Goal: Transaction & Acquisition: Purchase product/service

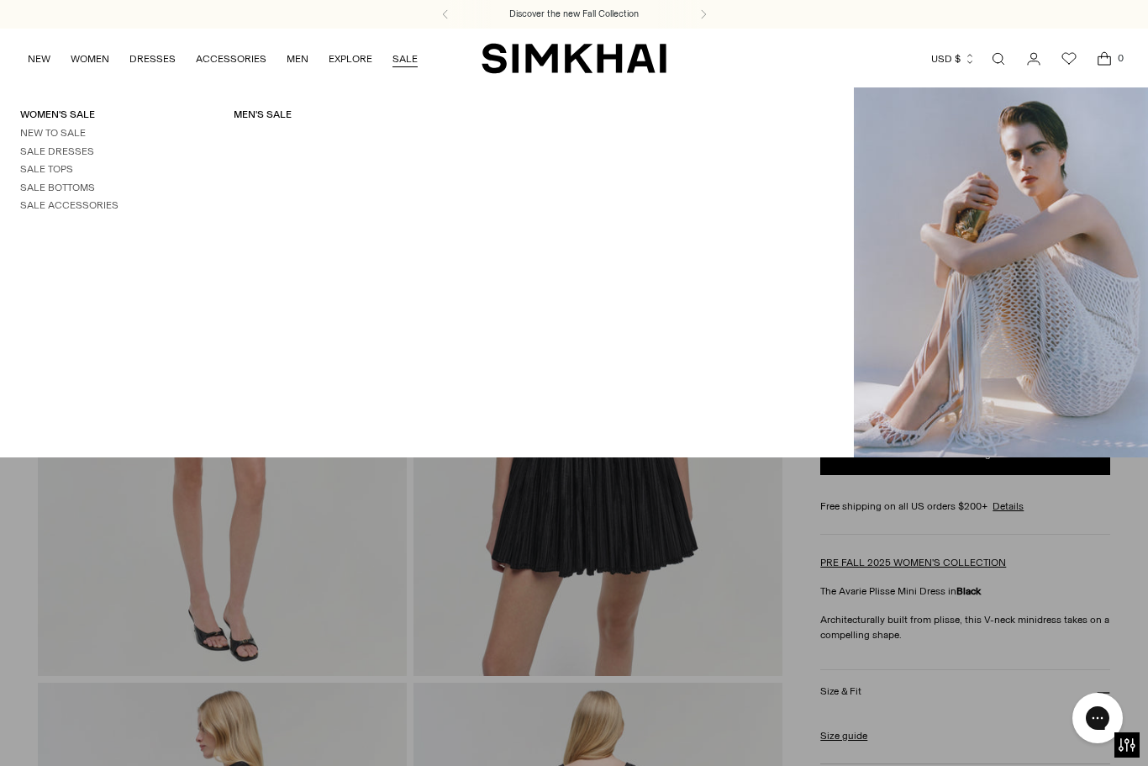
click at [83, 145] on link "Sale Dresses" at bounding box center [57, 151] width 74 height 12
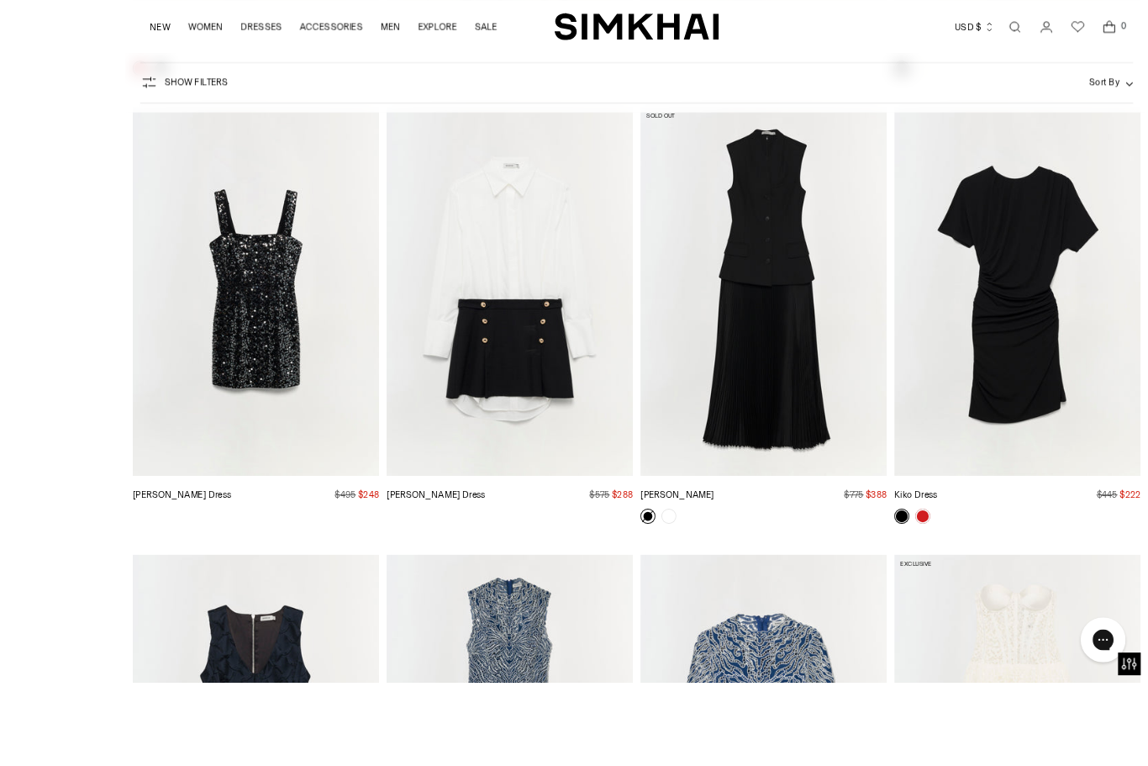
scroll to position [5455, 0]
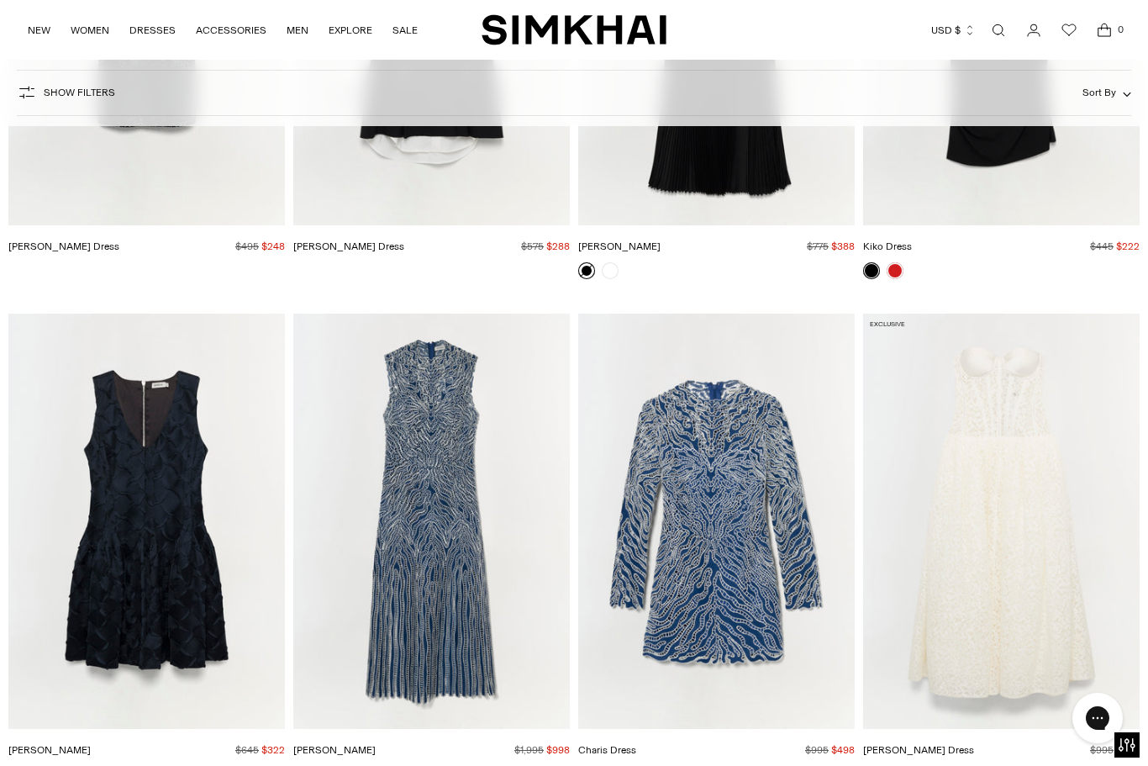
click at [440, 541] on img "Giovanna Dress" at bounding box center [431, 521] width 277 height 415
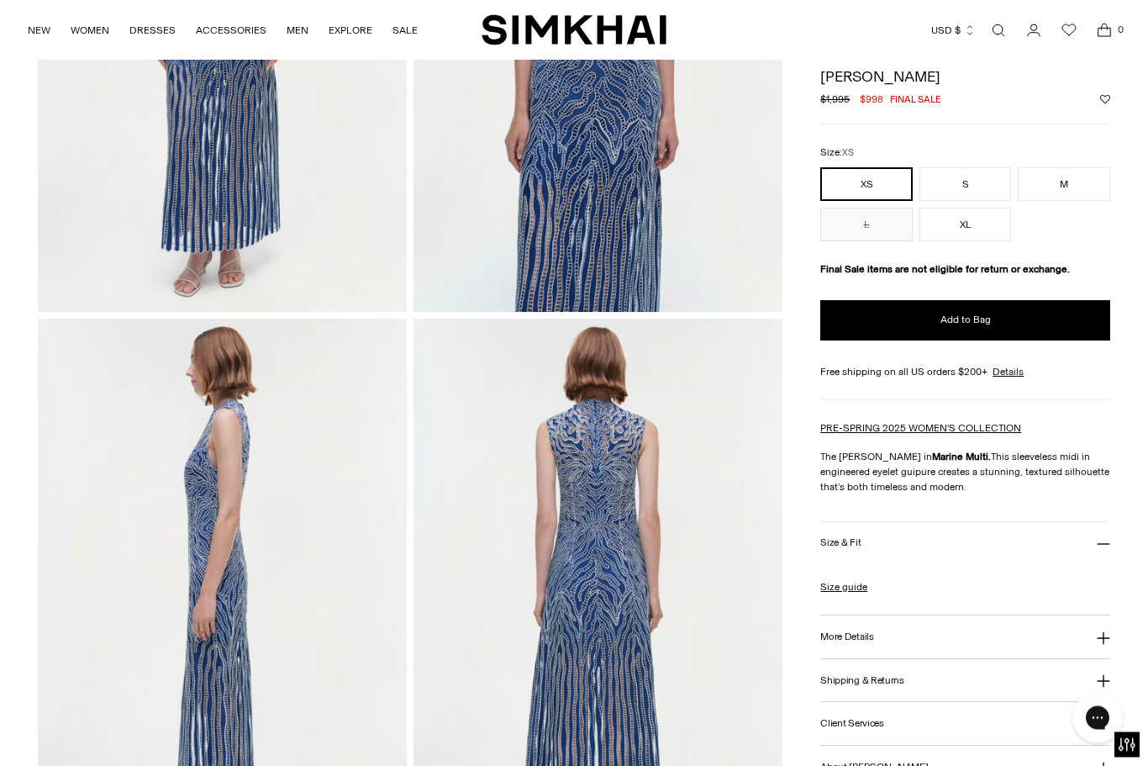
scroll to position [361, 0]
click at [1084, 184] on button "M" at bounding box center [1064, 185] width 92 height 34
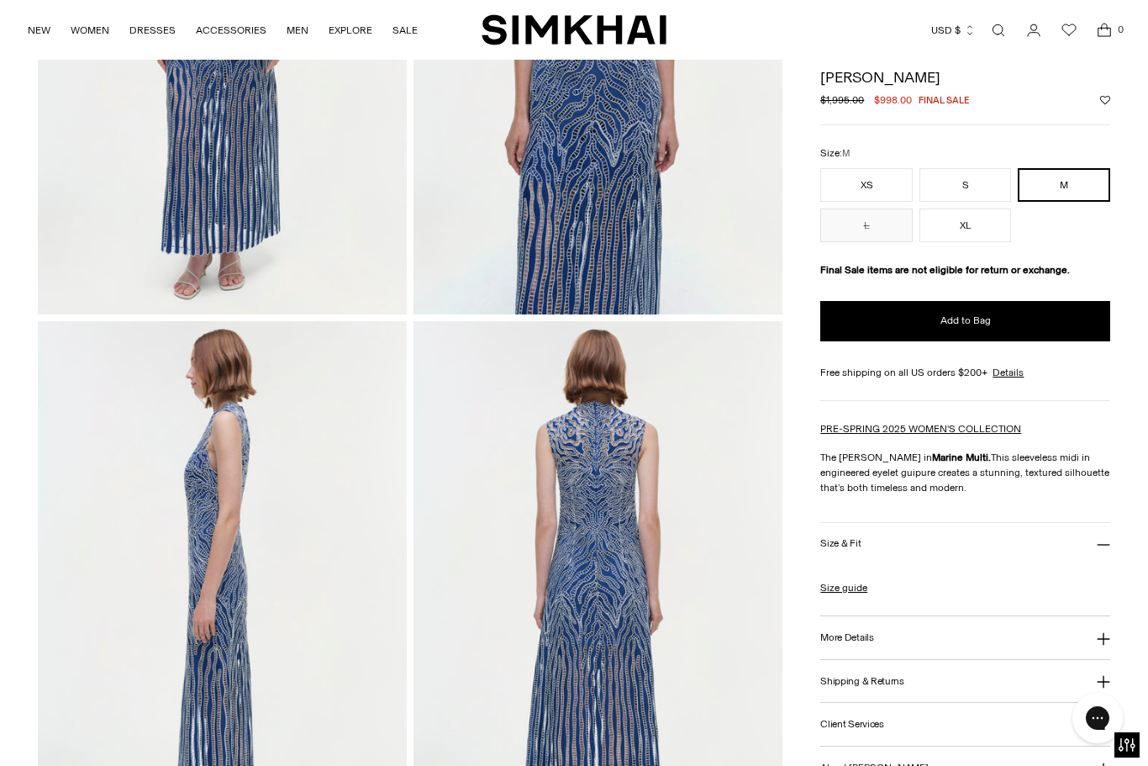
click at [1011, 376] on link "Details" at bounding box center [1008, 372] width 31 height 15
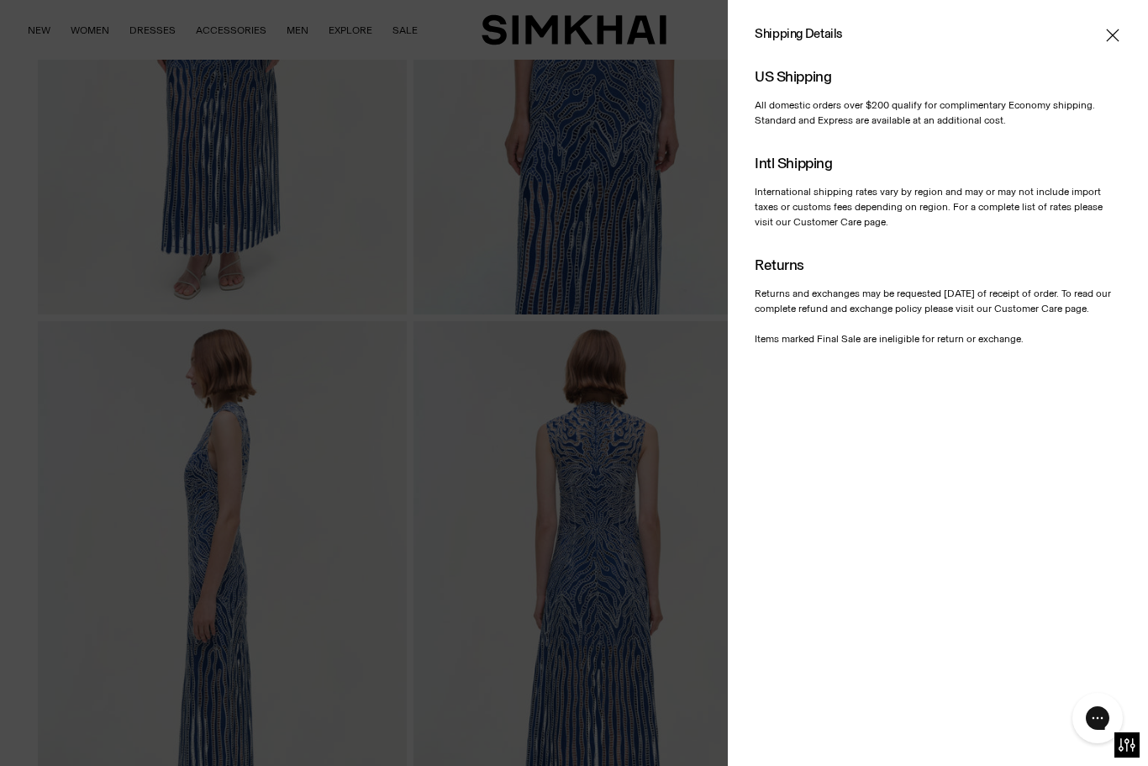
click at [1115, 33] on icon "Close" at bounding box center [1112, 35] width 13 height 13
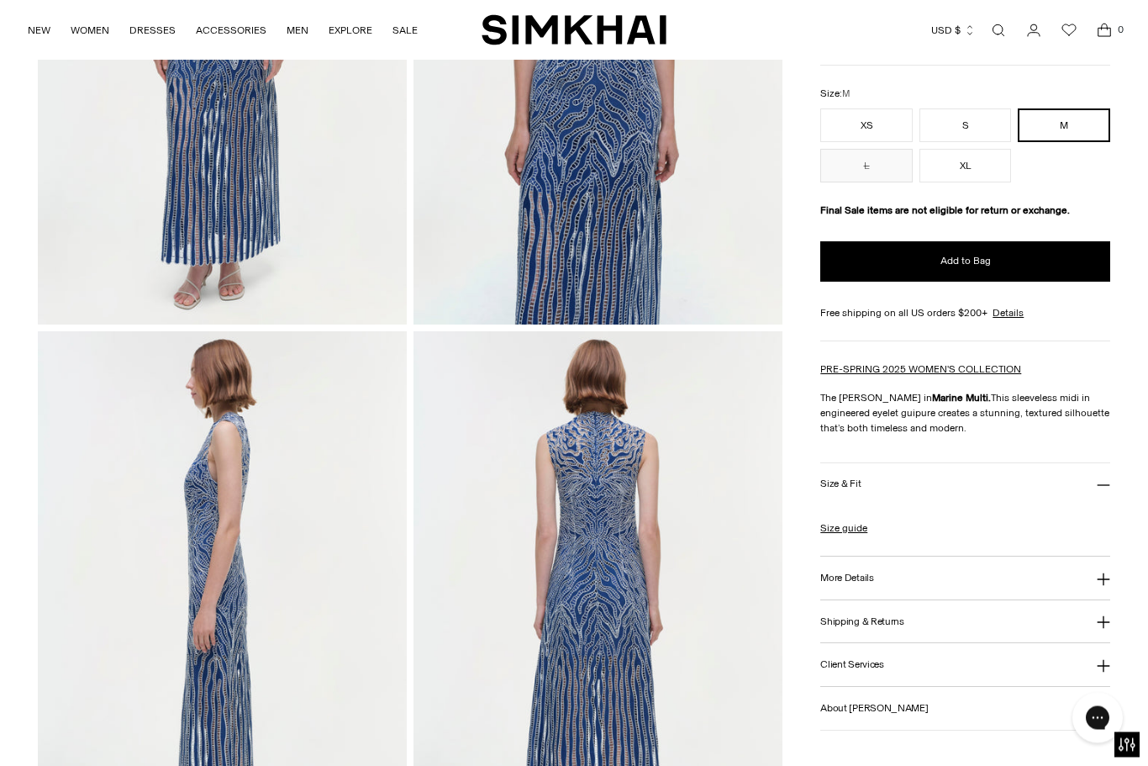
scroll to position [353, 0]
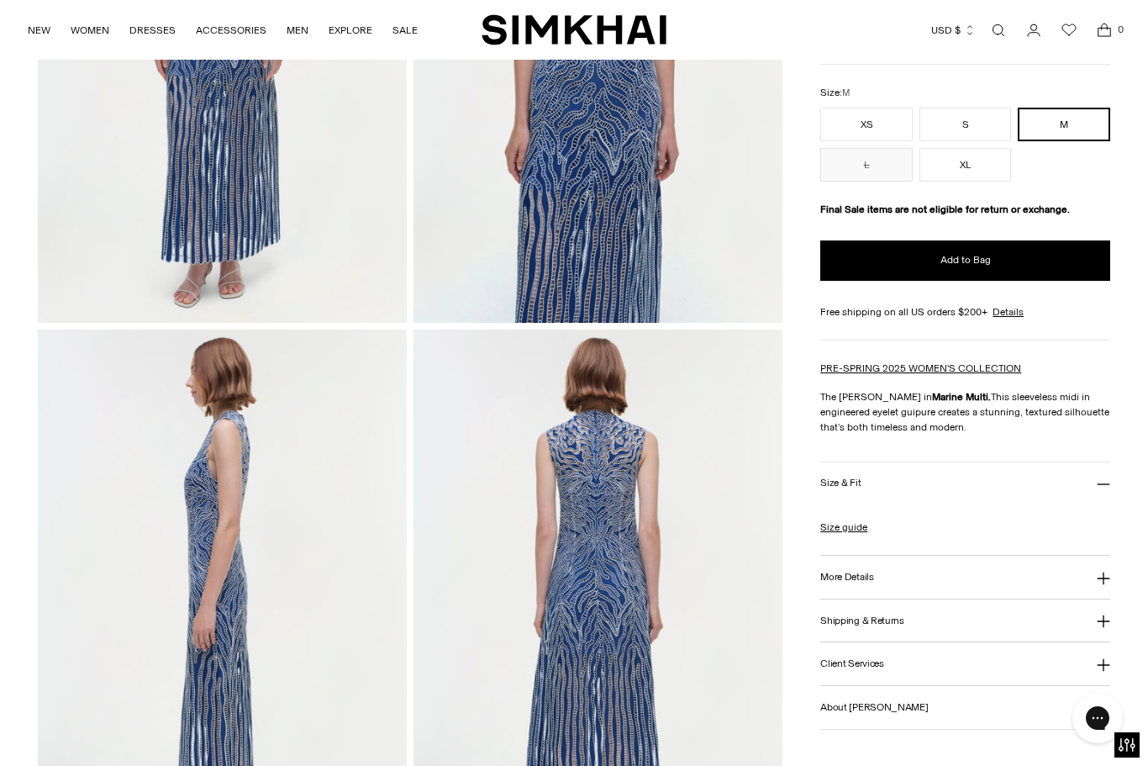
click at [861, 583] on h3 "More Details" at bounding box center [846, 577] width 53 height 11
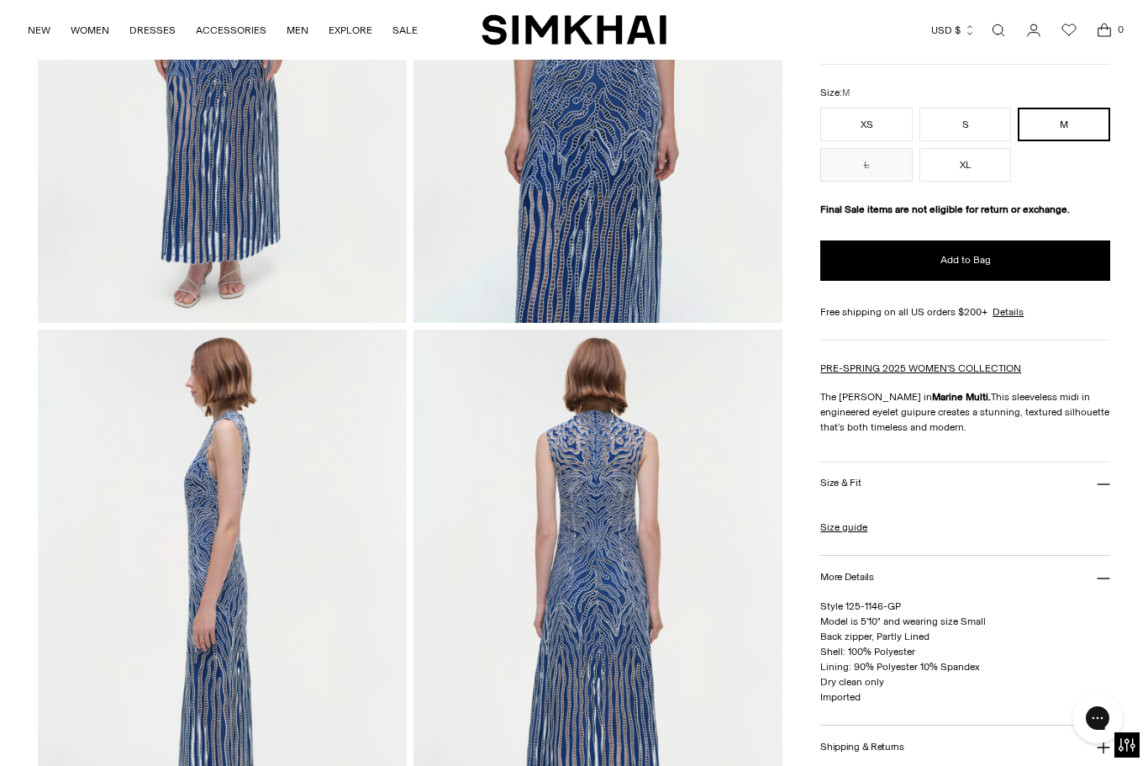
click at [863, 534] on link "Size guide" at bounding box center [843, 527] width 47 height 15
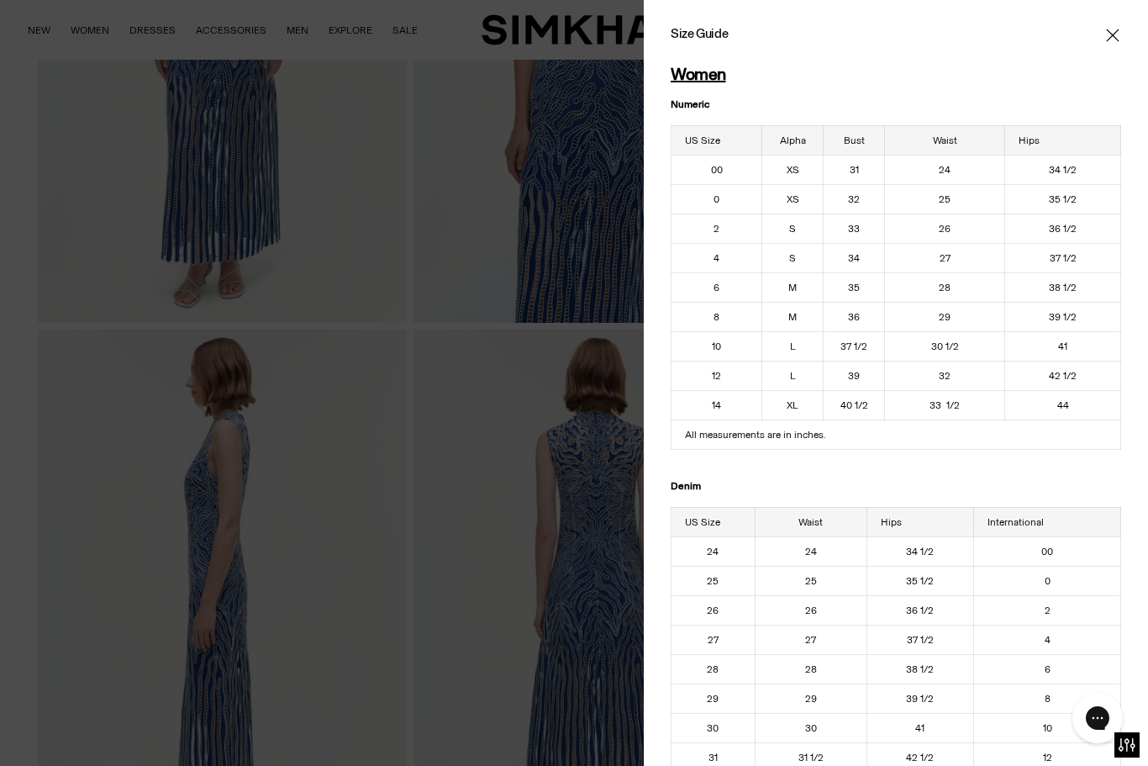
click at [1117, 43] on icon "Close" at bounding box center [1112, 35] width 13 height 17
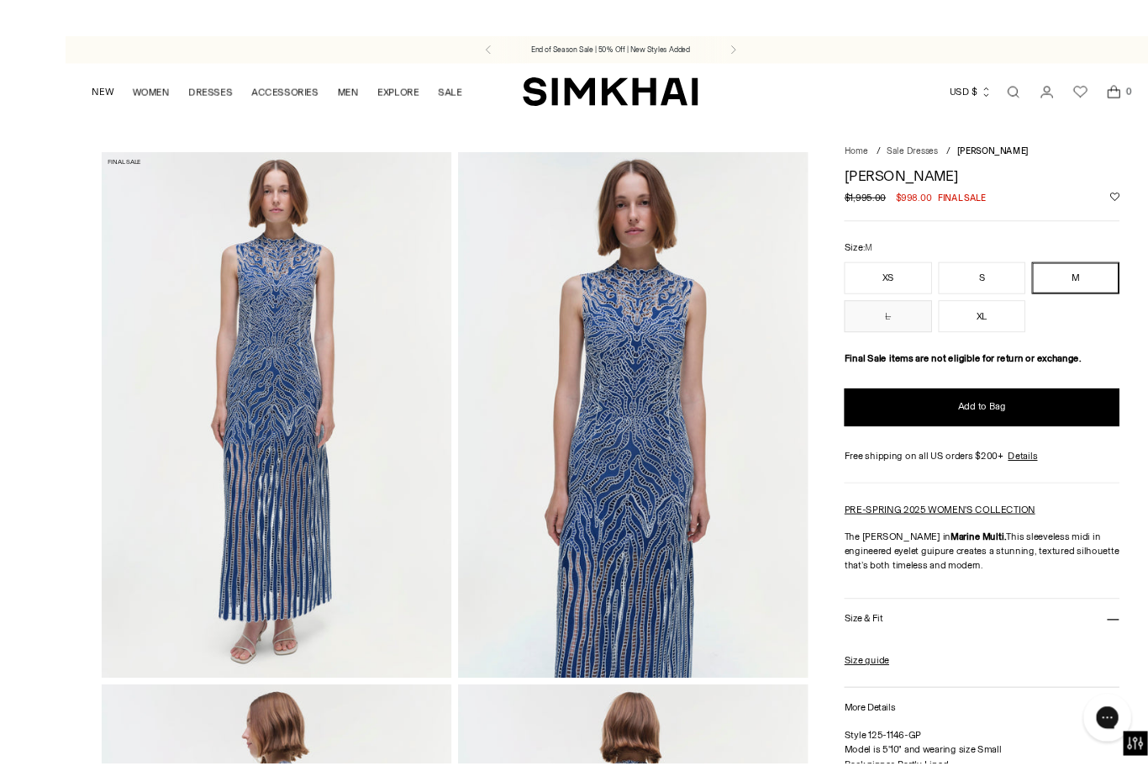
scroll to position [1, 0]
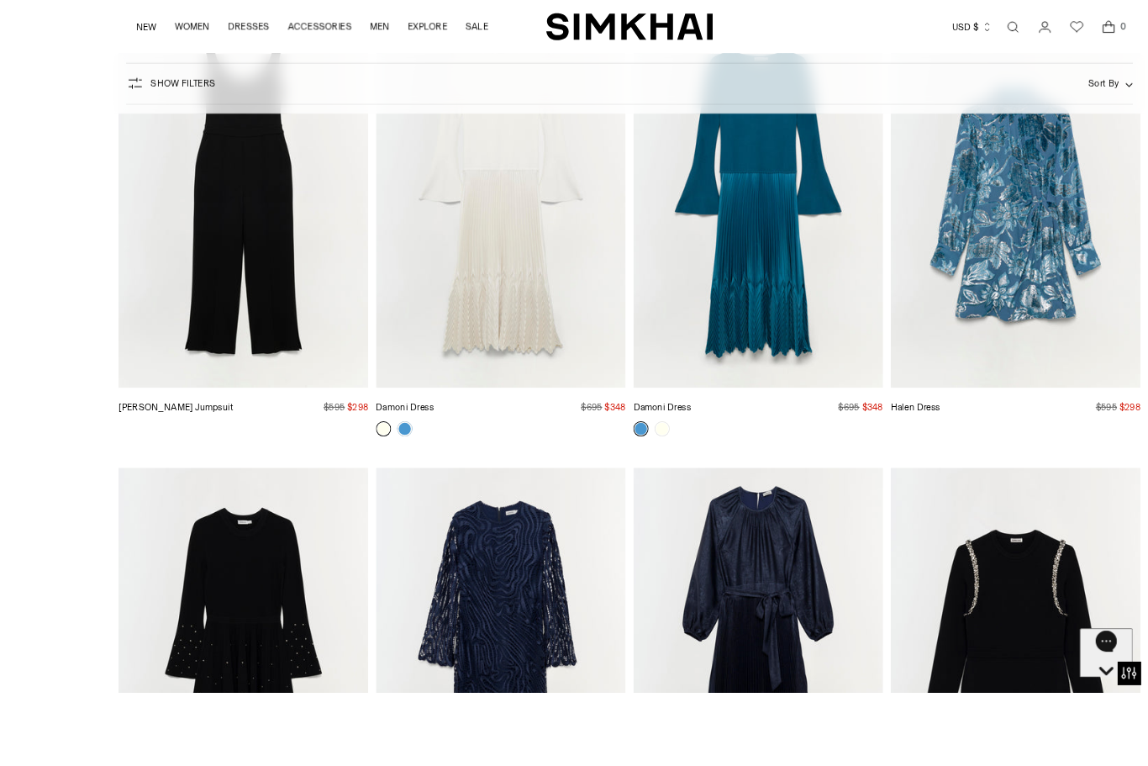
scroll to position [7499, 0]
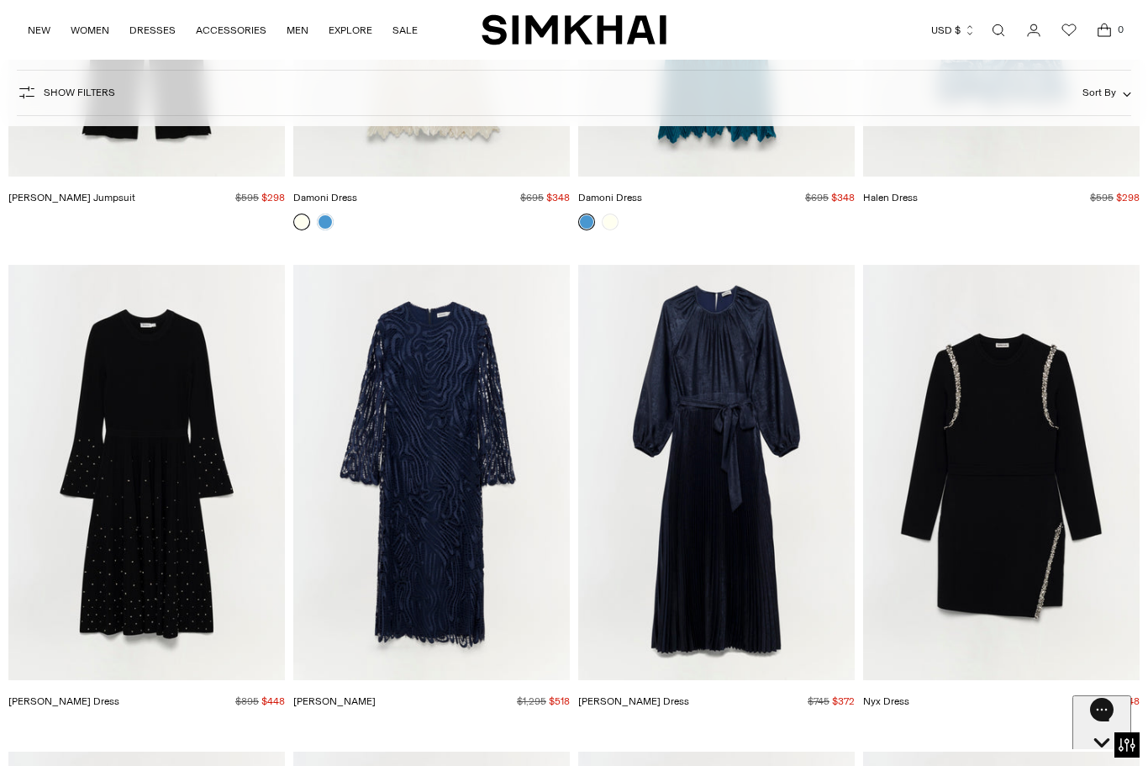
click at [416, 479] on img "Vanina Dress" at bounding box center [431, 472] width 277 height 415
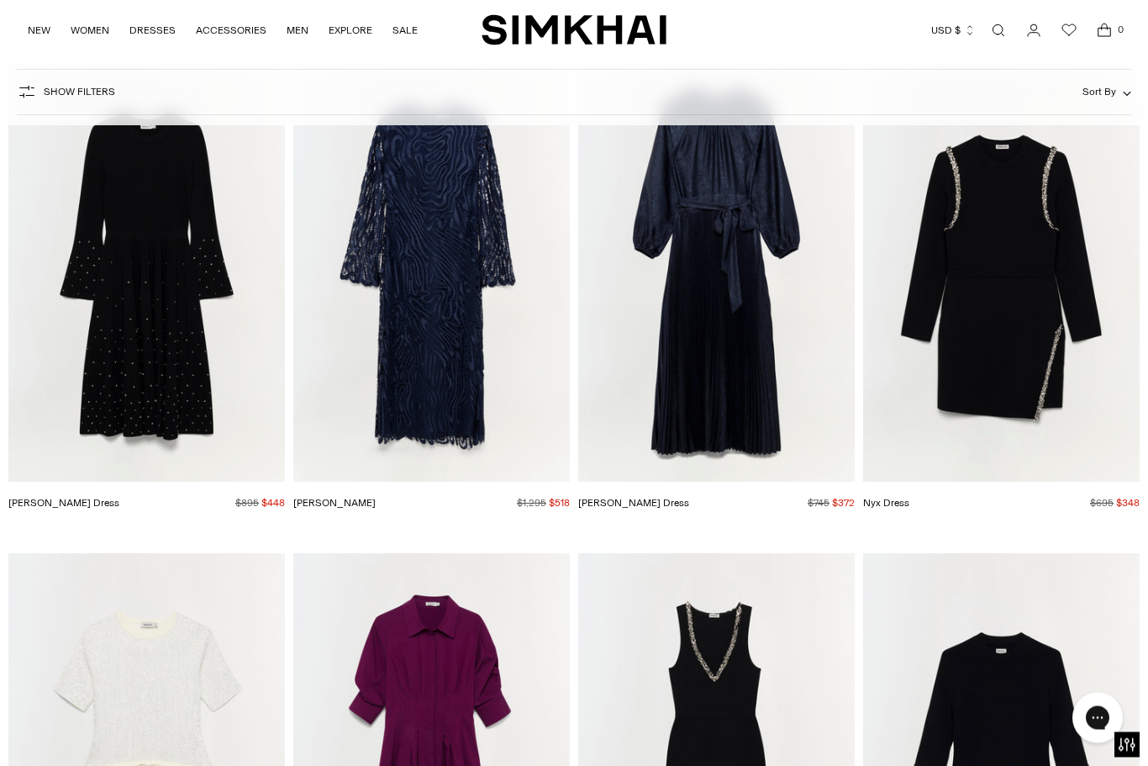
scroll to position [7698, 0]
click at [1029, 285] on img "Nyx Dress" at bounding box center [1001, 273] width 277 height 415
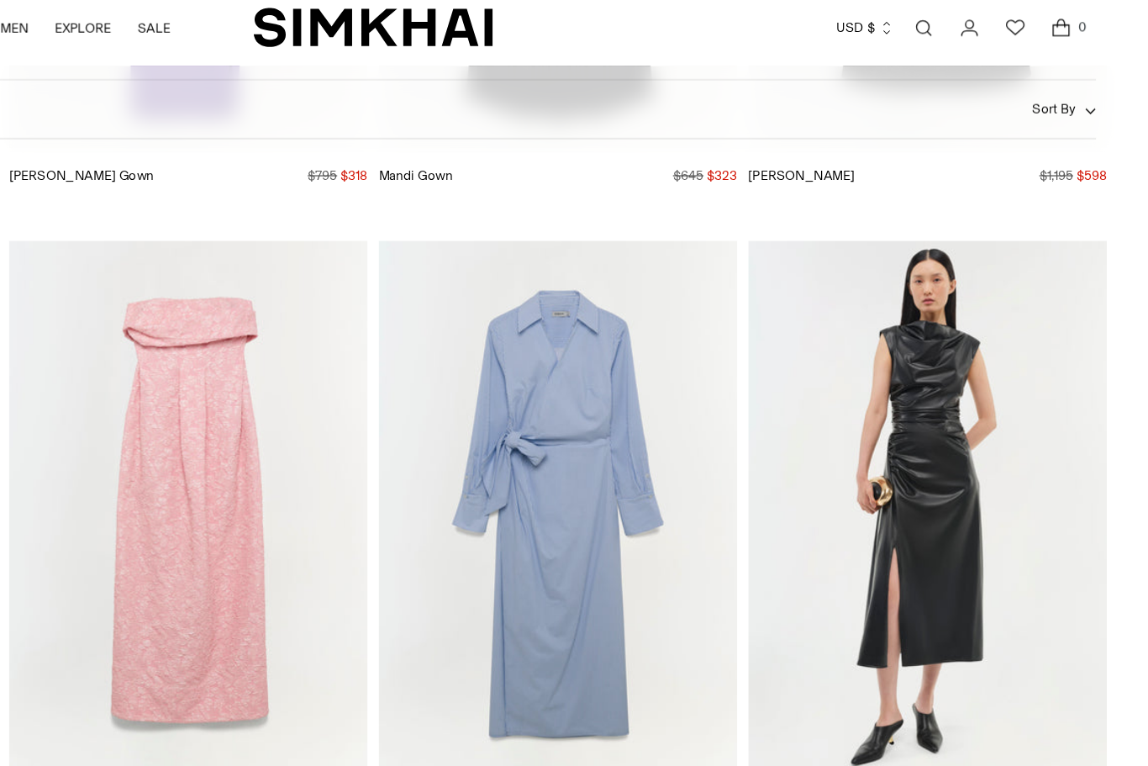
scroll to position [9919, 0]
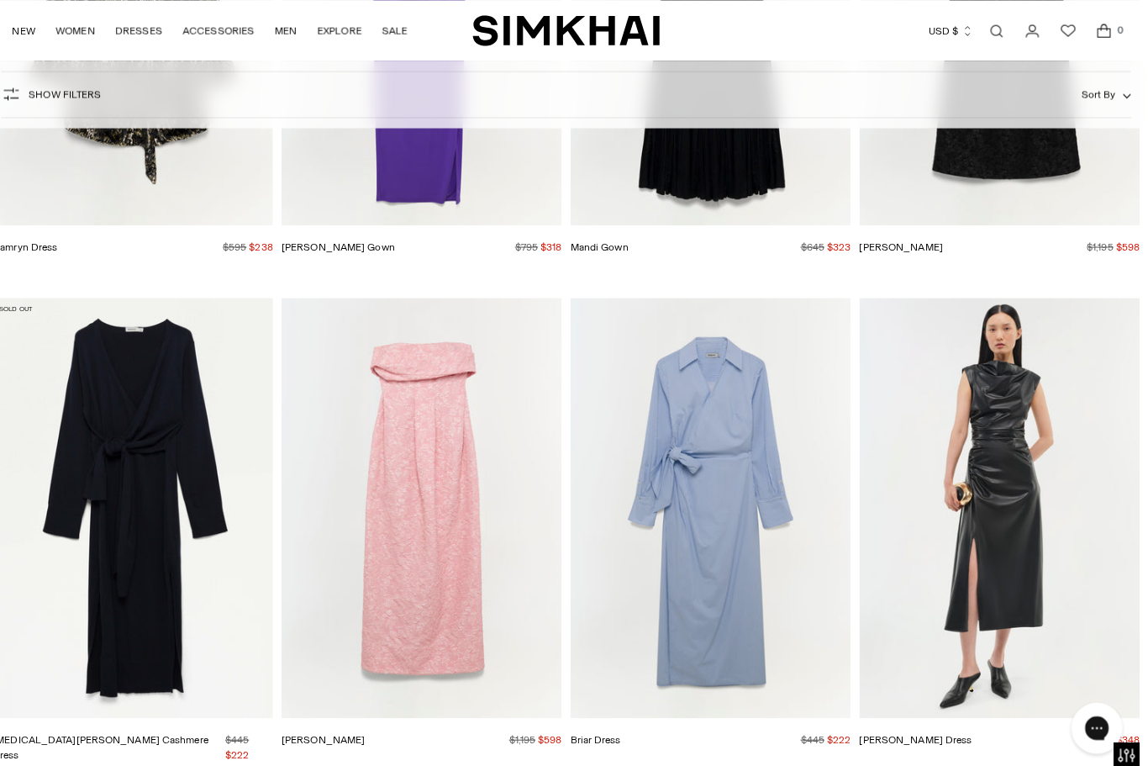
click at [998, 452] on img "Burke Dress" at bounding box center [1001, 500] width 277 height 415
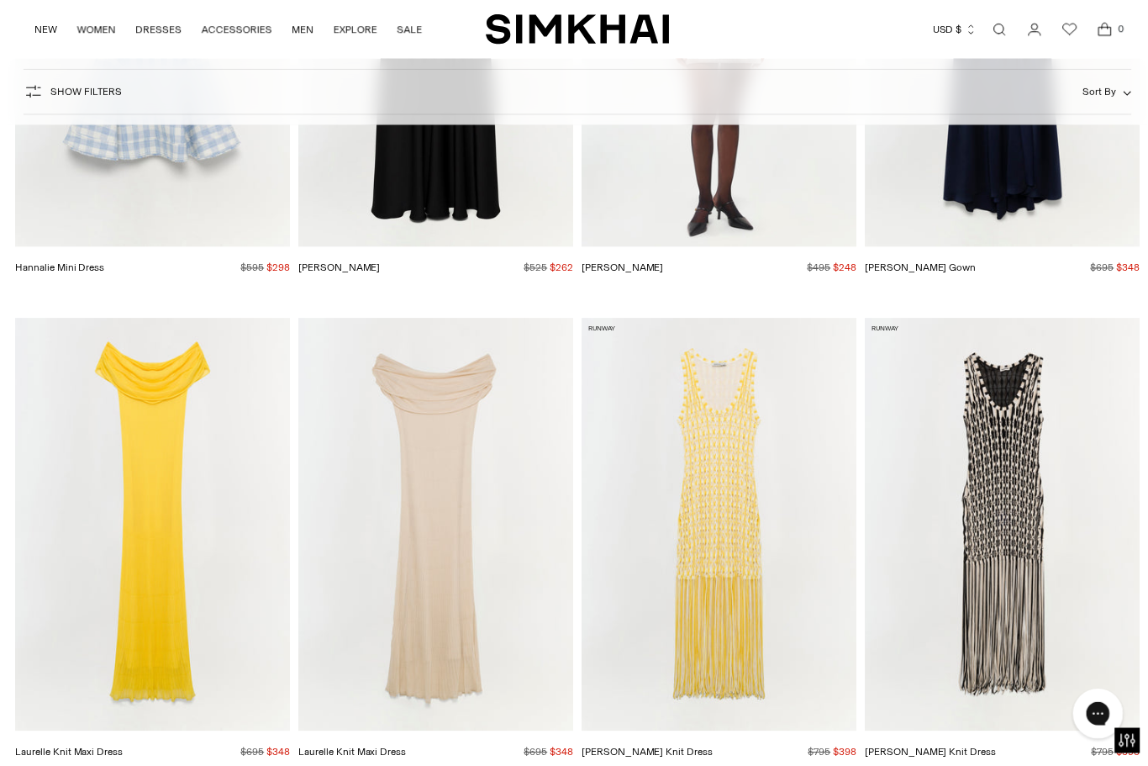
scroll to position [16440, 0]
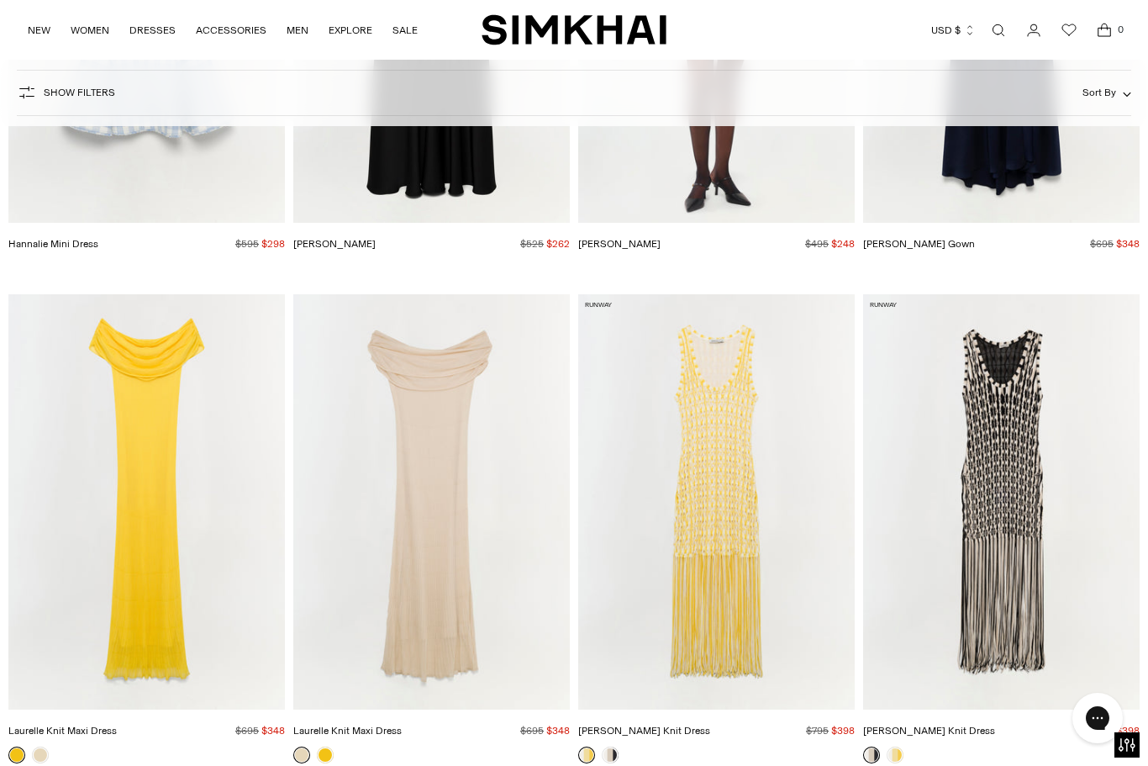
click at [1018, 498] on img "Sonia Fringe Knit Dress" at bounding box center [1001, 501] width 277 height 415
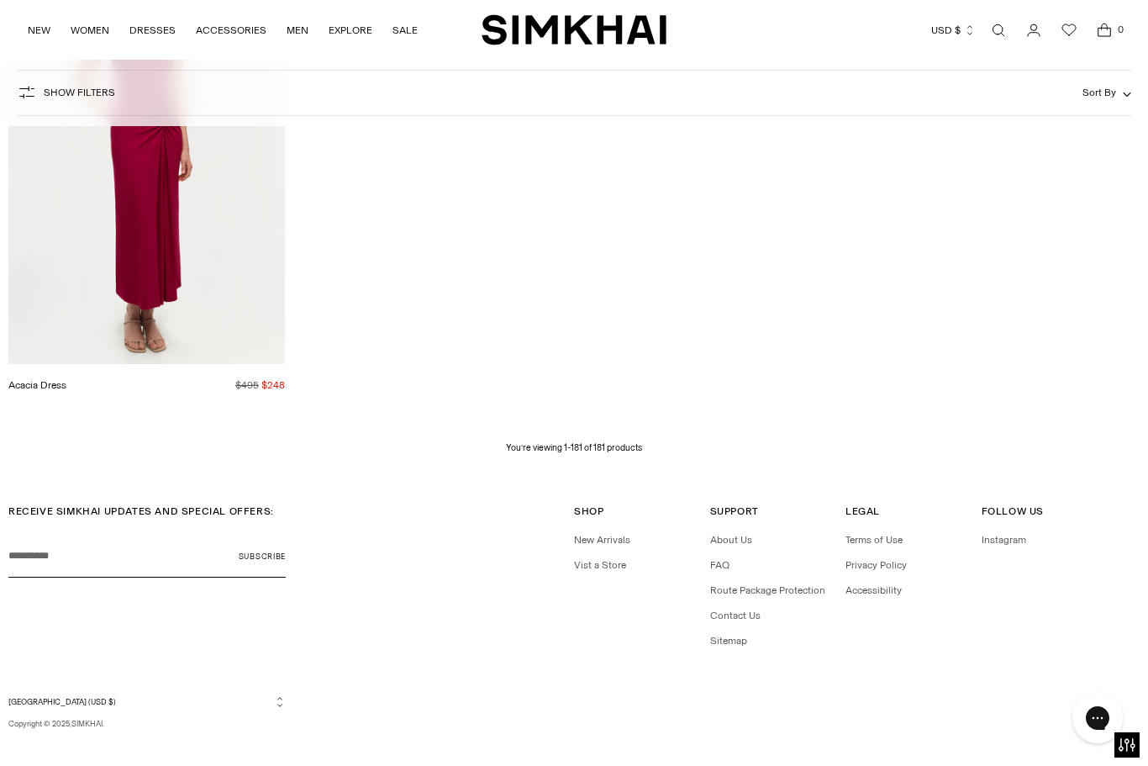
scroll to position [22773, 0]
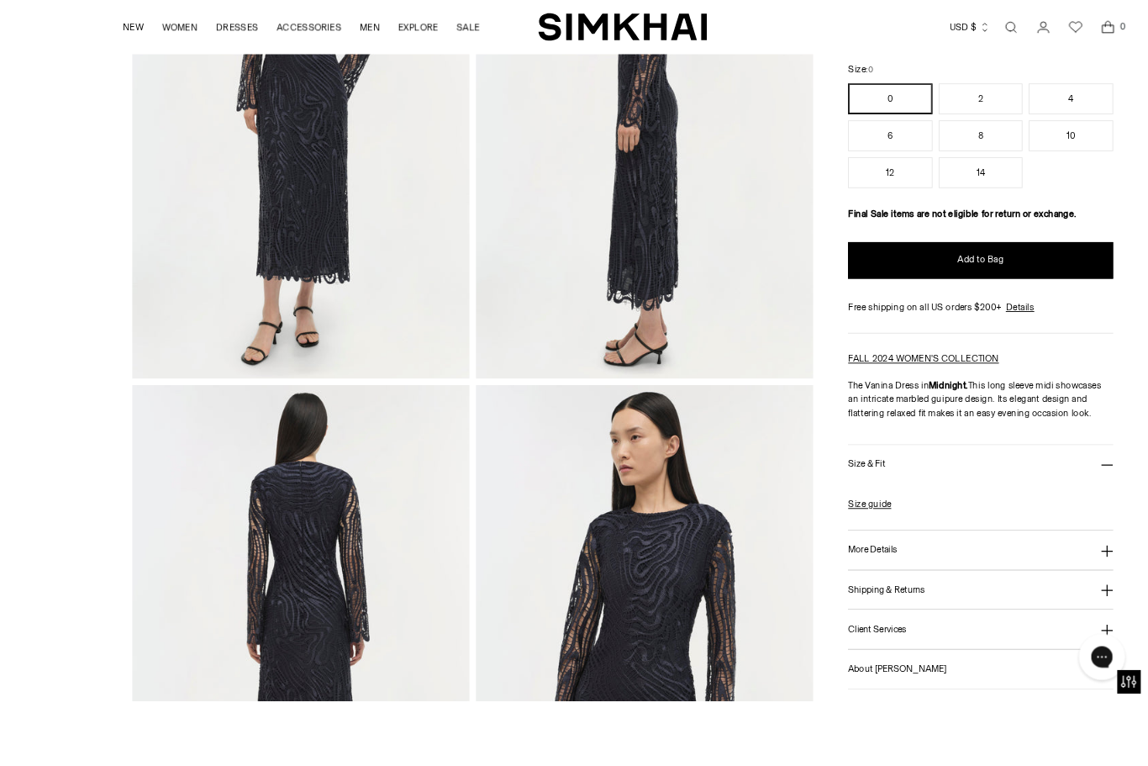
scroll to position [408, 0]
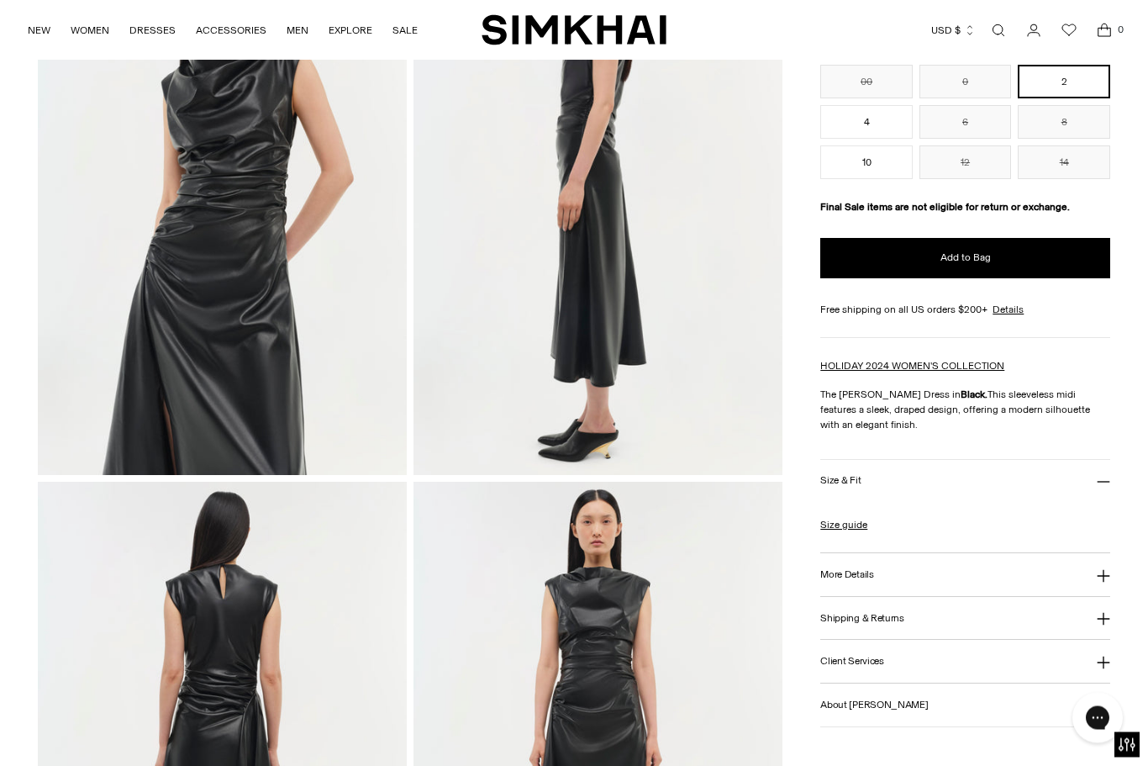
scroll to position [218, 0]
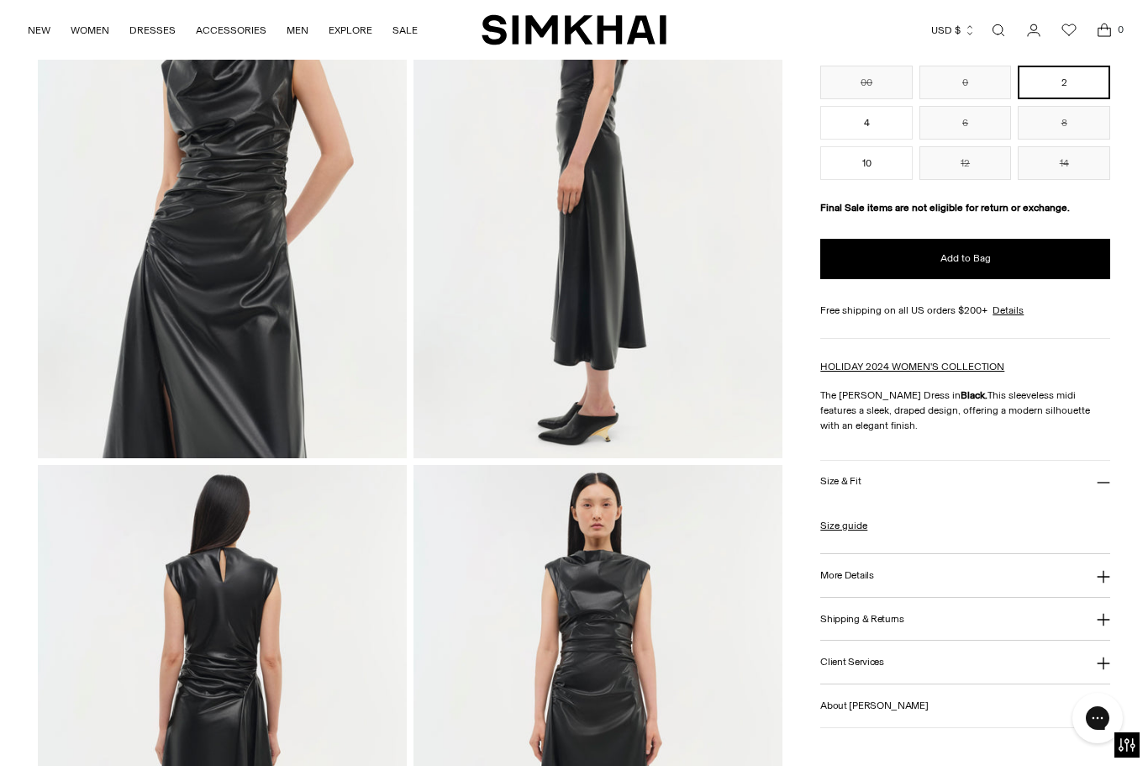
click at [847, 581] on h3 "More Details" at bounding box center [846, 575] width 53 height 11
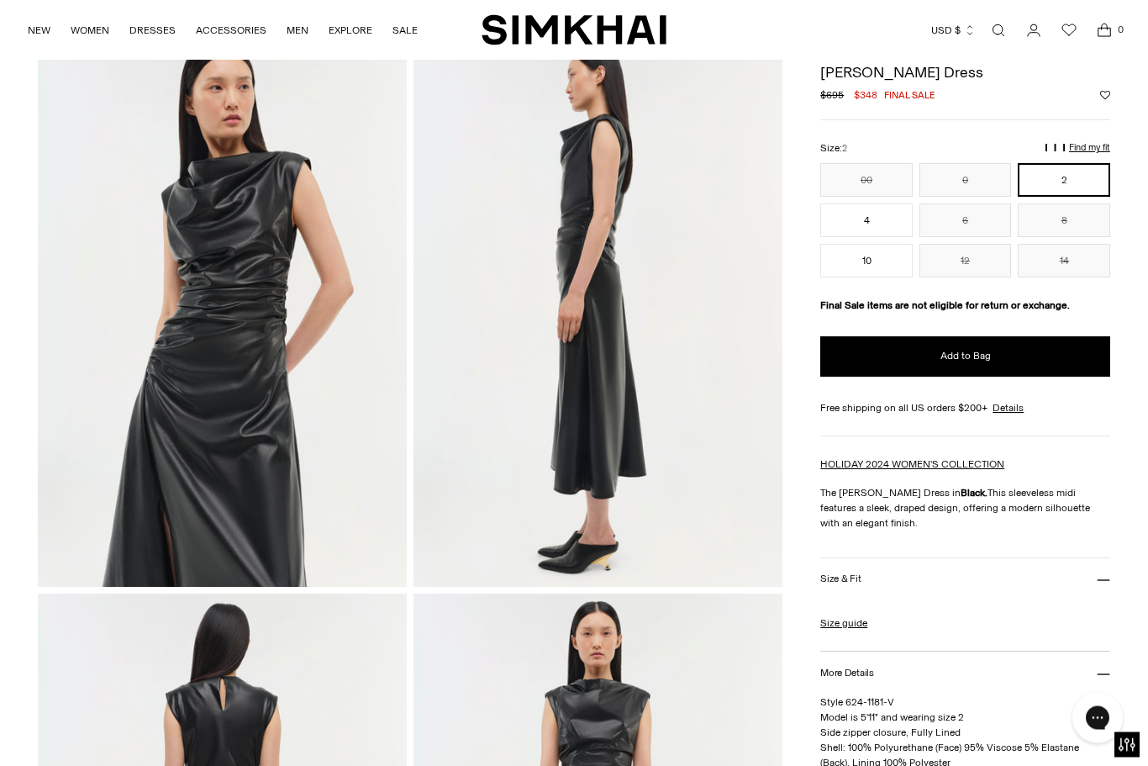
scroll to position [0, 0]
